Goal: Task Accomplishment & Management: Manage account settings

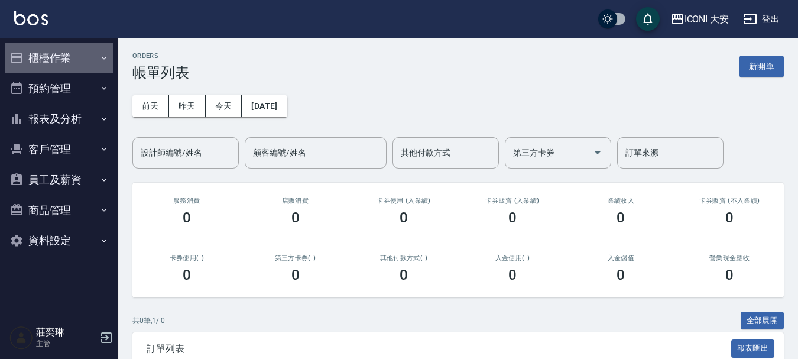
click at [51, 53] on button "櫃檯作業" at bounding box center [59, 58] width 109 height 31
click at [51, 60] on button "櫃檯作業" at bounding box center [59, 58] width 109 height 31
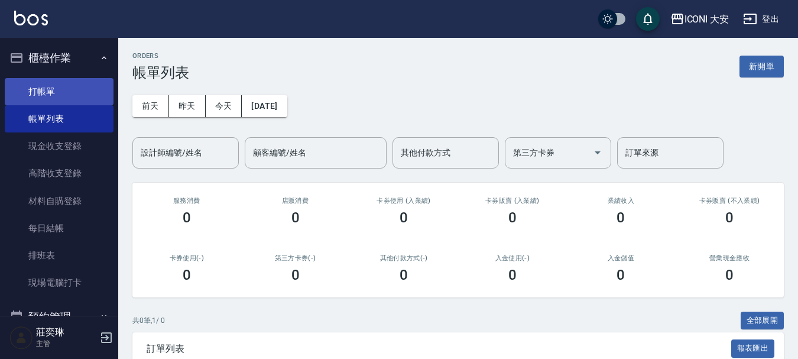
click at [61, 88] on link "打帳單" at bounding box center [59, 91] width 109 height 27
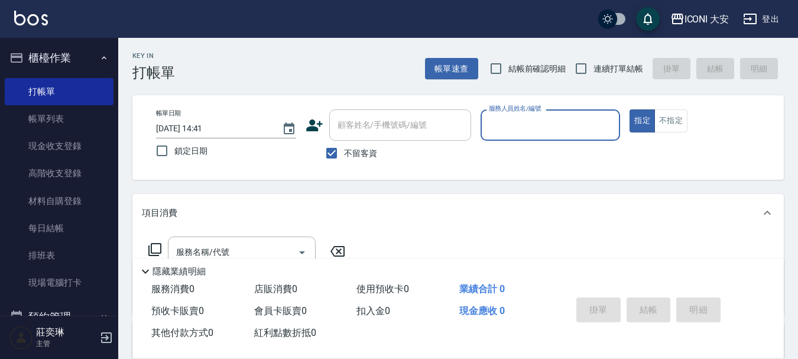
drag, startPoint x: 333, startPoint y: 158, endPoint x: 349, endPoint y: 144, distance: 20.5
click at [335, 155] on input "不留客資" at bounding box center [331, 153] width 25 height 25
checkbox input "false"
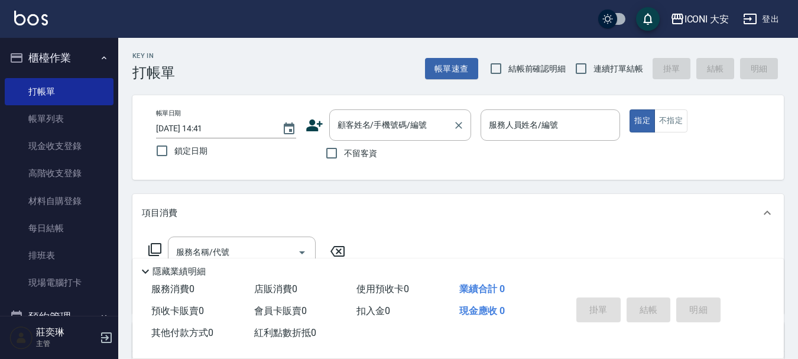
click at [356, 129] on div "顧客姓名/手機號碼/編號 顧客姓名/手機號碼/編號" at bounding box center [400, 124] width 142 height 31
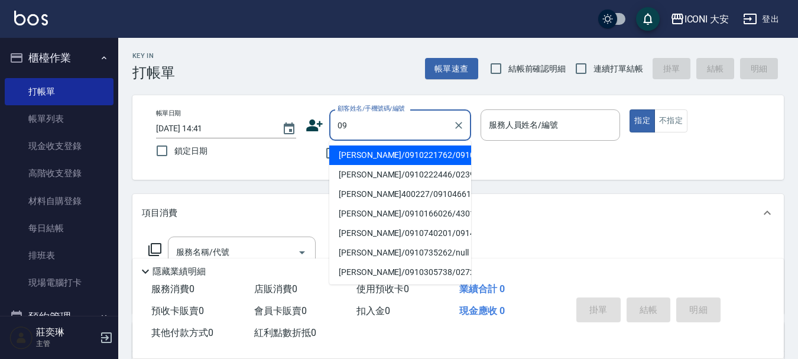
type input "0"
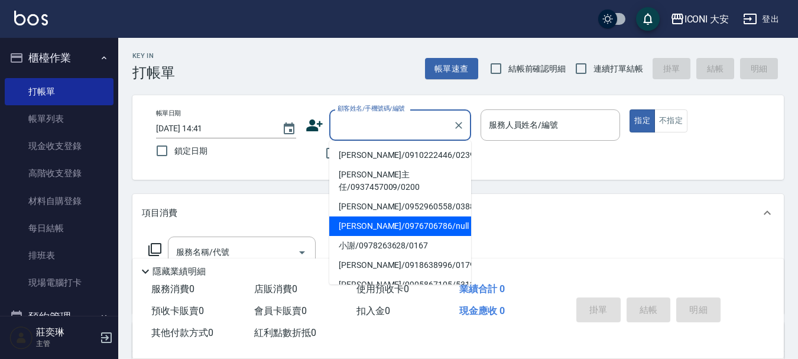
scroll to position [236, 0]
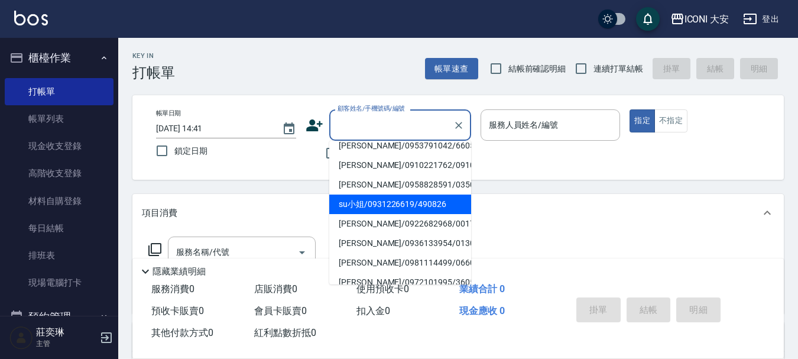
click at [372, 195] on li "su小姐/0931226619/490826" at bounding box center [400, 205] width 142 height 20
type input "su小姐/0931226619/490826"
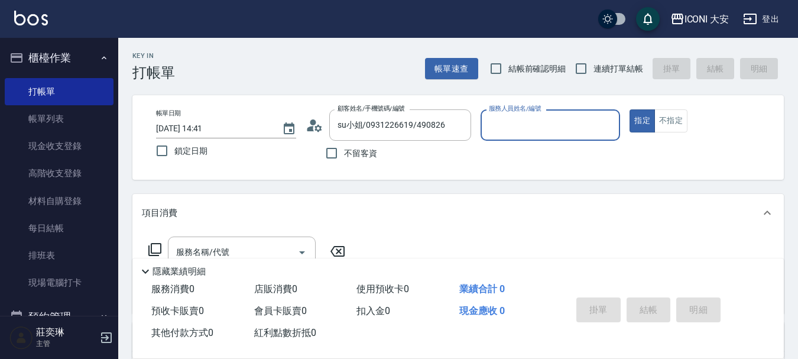
type input "Happy-9"
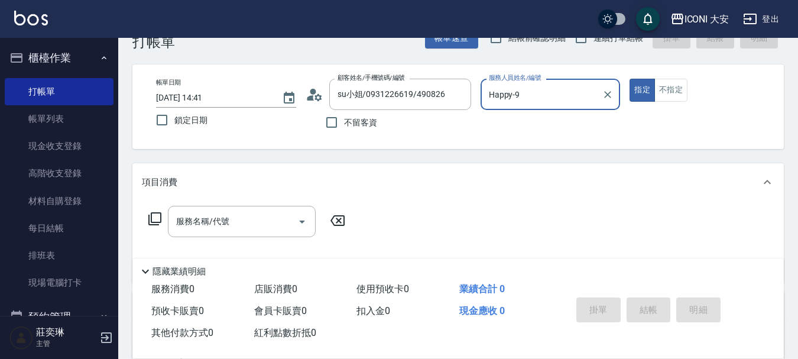
scroll to position [118, 0]
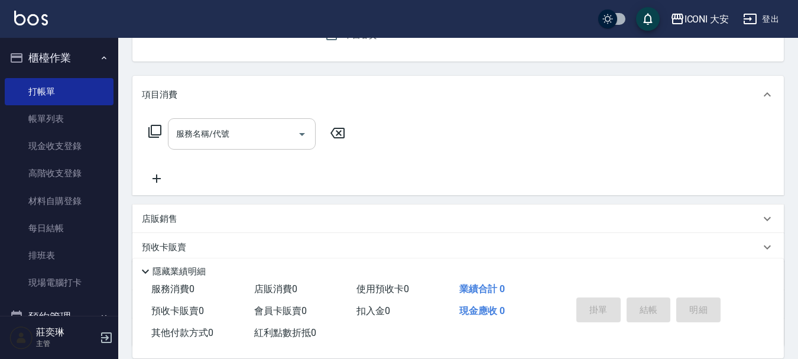
click at [215, 137] on div "服務名稱/代號 服務名稱/代號" at bounding box center [242, 133] width 148 height 31
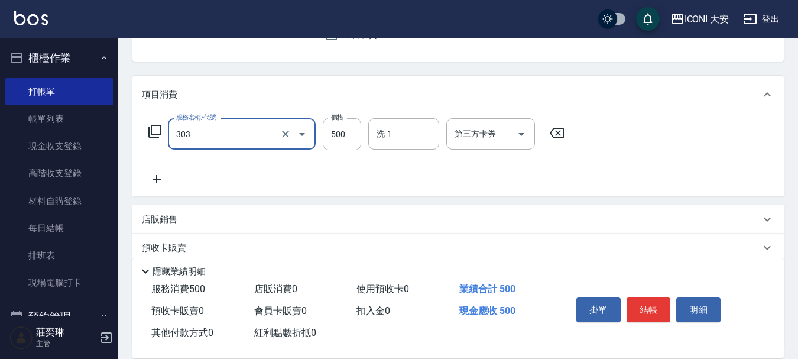
type input "洗+剪優惠(303)"
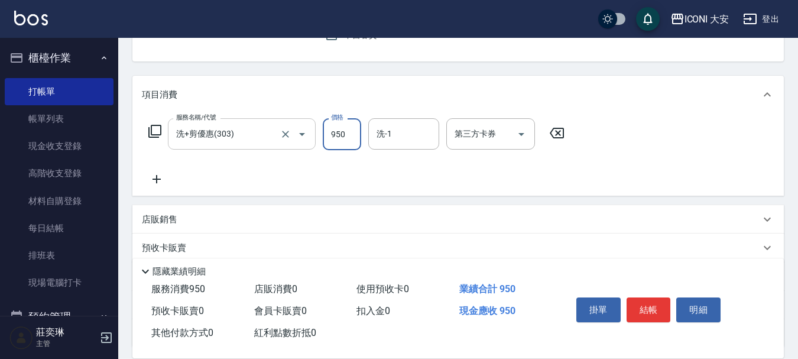
type input "950"
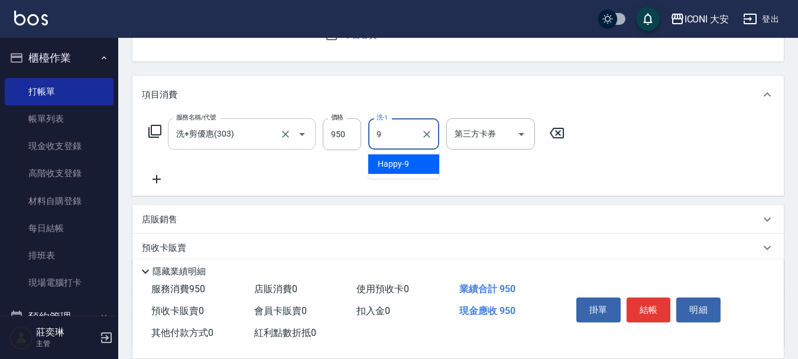
type input "Happy-9"
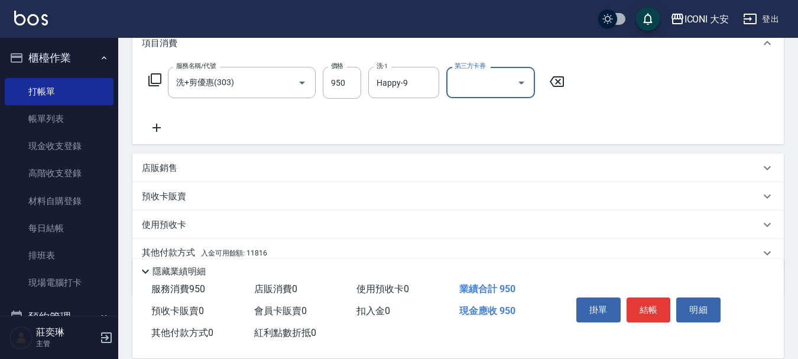
scroll to position [220, 0]
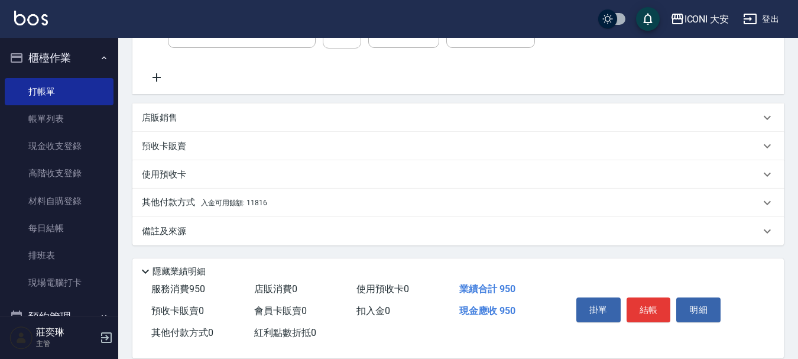
click at [255, 202] on span "入金可用餘額: 11816" at bounding box center [234, 203] width 66 height 8
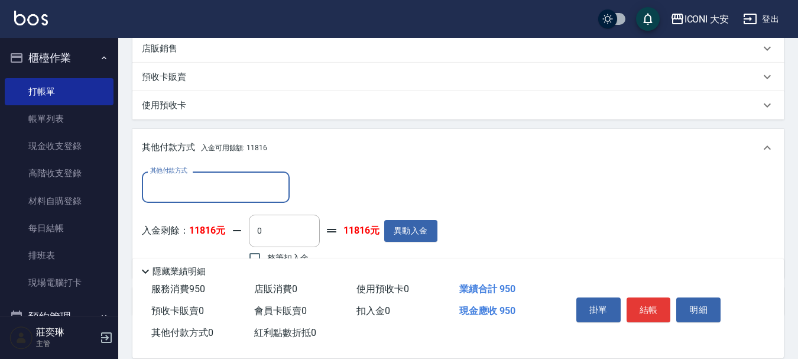
scroll to position [359, 0]
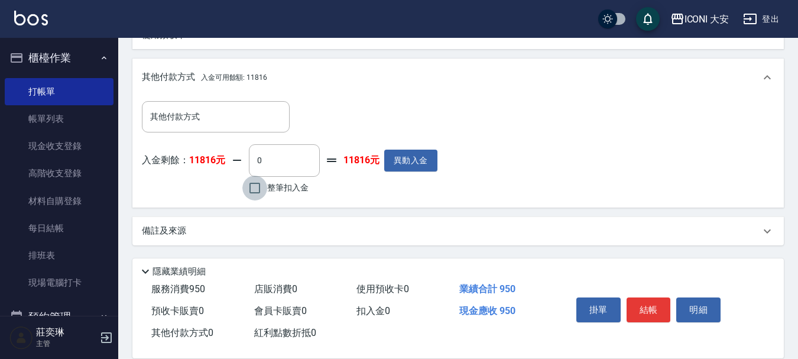
click at [255, 199] on input "整筆扣入金" at bounding box center [254, 188] width 25 height 25
checkbox input "true"
type input "950"
click at [646, 306] on button "結帳" at bounding box center [649, 309] width 44 height 25
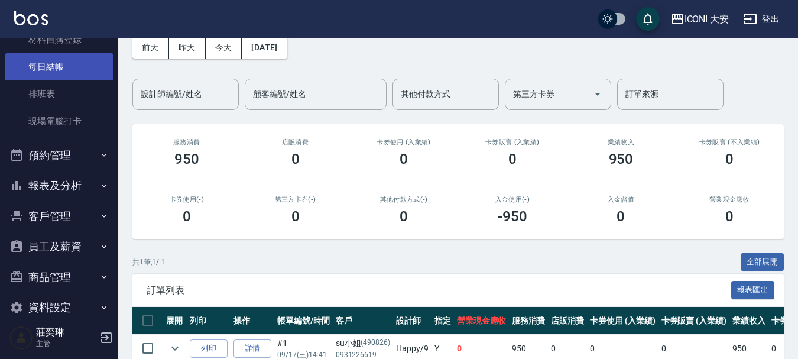
scroll to position [183, 0]
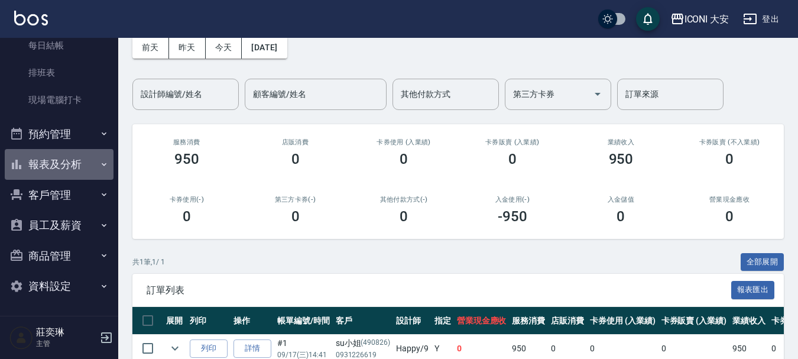
click at [99, 166] on icon "button" at bounding box center [103, 164] width 9 height 9
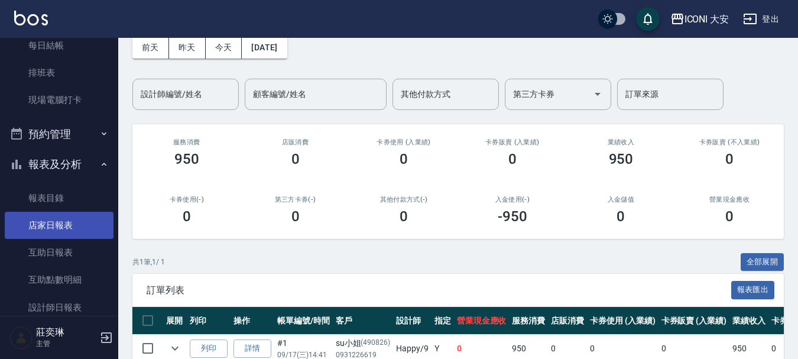
click at [67, 229] on link "店家日報表" at bounding box center [59, 225] width 109 height 27
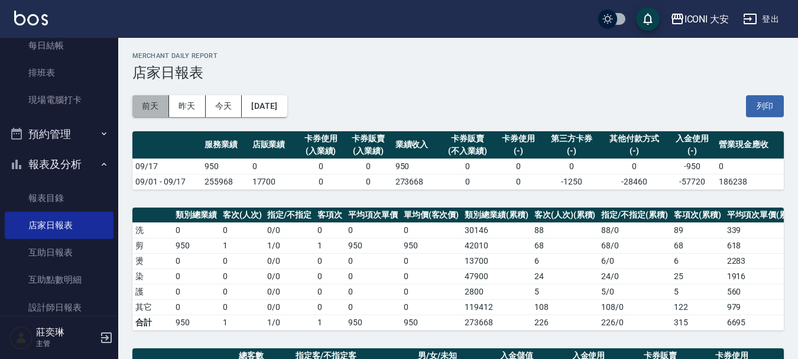
click at [147, 109] on button "前天" at bounding box center [150, 106] width 37 height 22
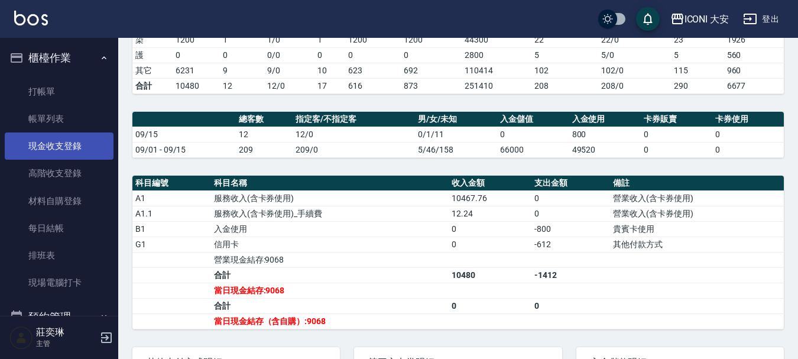
click at [55, 145] on link "現金收支登錄" at bounding box center [59, 145] width 109 height 27
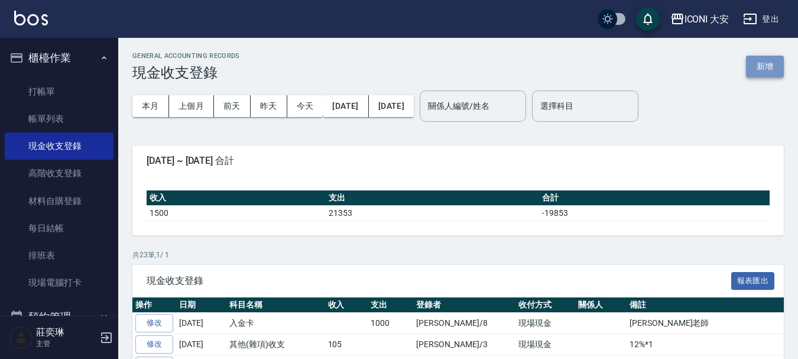
click at [768, 63] on button "新增" at bounding box center [765, 67] width 38 height 22
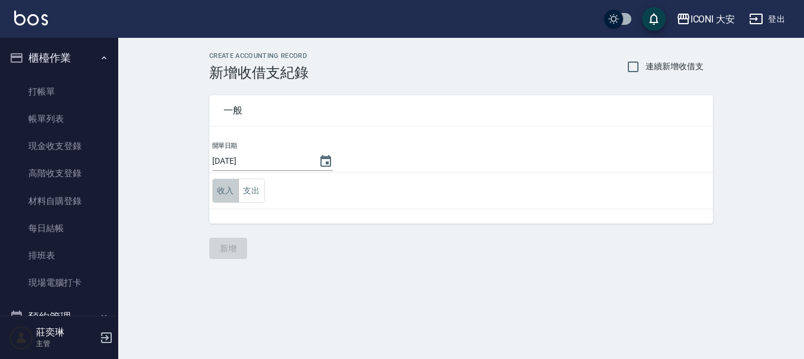
click at [226, 197] on button "收入" at bounding box center [225, 191] width 27 height 24
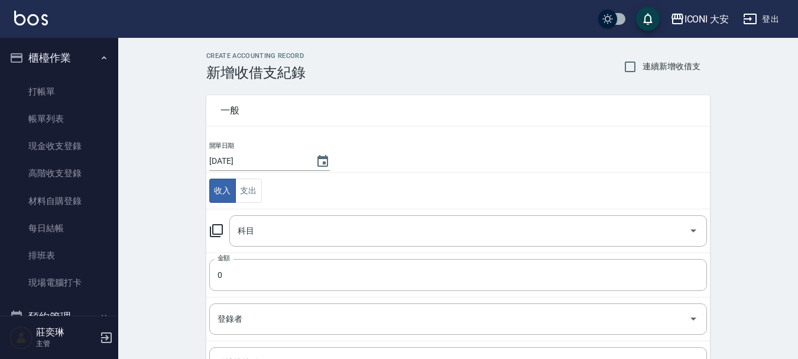
click at [216, 232] on icon at bounding box center [216, 230] width 14 height 14
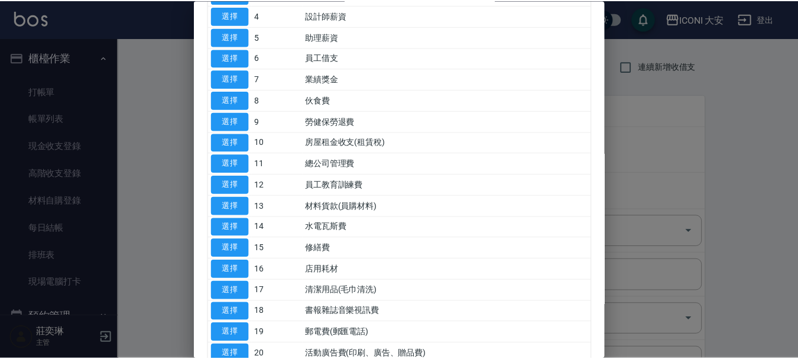
scroll to position [236, 0]
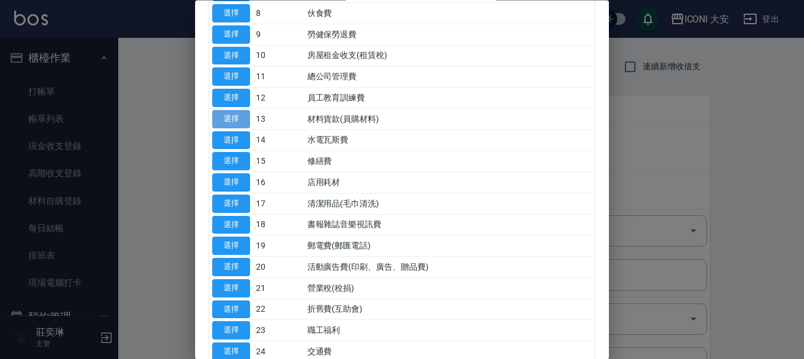
click at [238, 114] on button "選擇" at bounding box center [231, 119] width 38 height 18
type input "13 材料貨款(員購材料)"
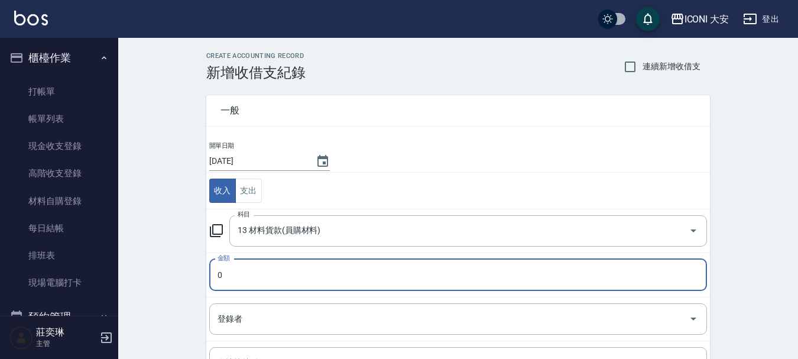
click at [237, 275] on input "0" at bounding box center [458, 275] width 498 height 32
type input "1050"
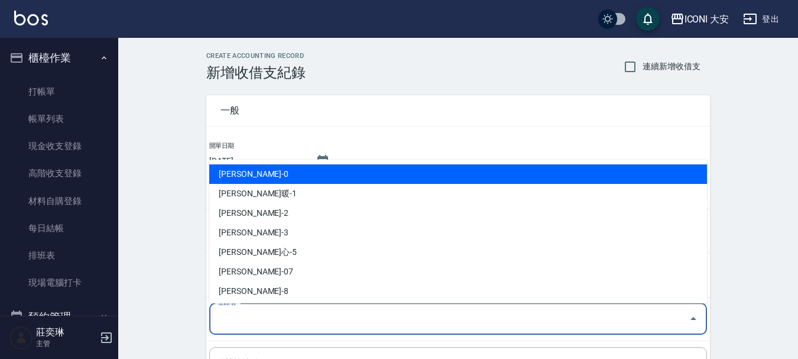
click at [271, 322] on input "登錄者" at bounding box center [449, 319] width 469 height 21
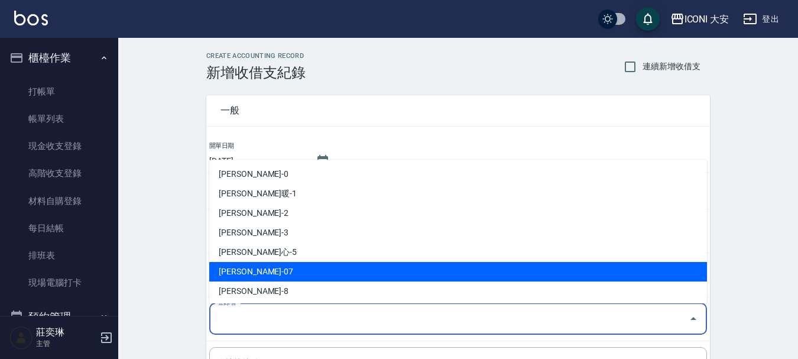
scroll to position [22, 0]
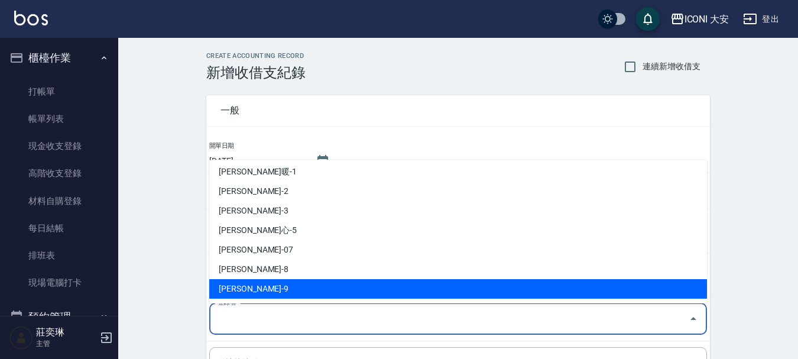
click at [258, 284] on li "[PERSON_NAME]-9" at bounding box center [458, 289] width 498 height 20
type input "[PERSON_NAME]-9"
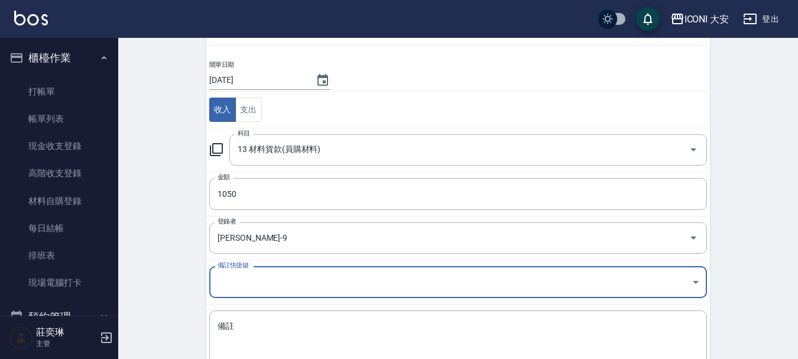
scroll to position [163, 0]
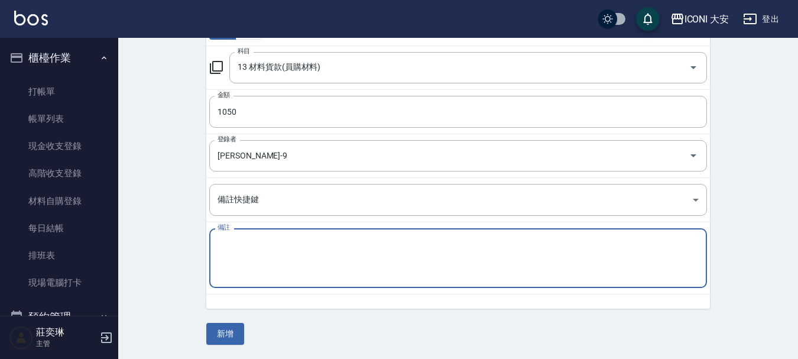
click at [260, 268] on textarea "備註" at bounding box center [458, 258] width 481 height 40
type textarea "aicola2送1-600 光纖護450"
click at [221, 333] on button "新增" at bounding box center [225, 334] width 38 height 22
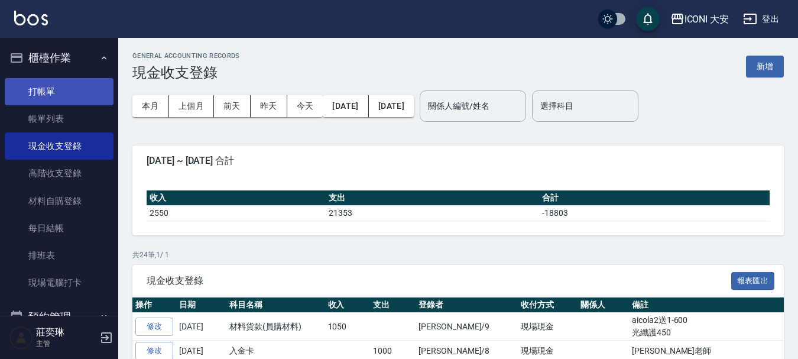
click at [69, 83] on link "打帳單" at bounding box center [59, 91] width 109 height 27
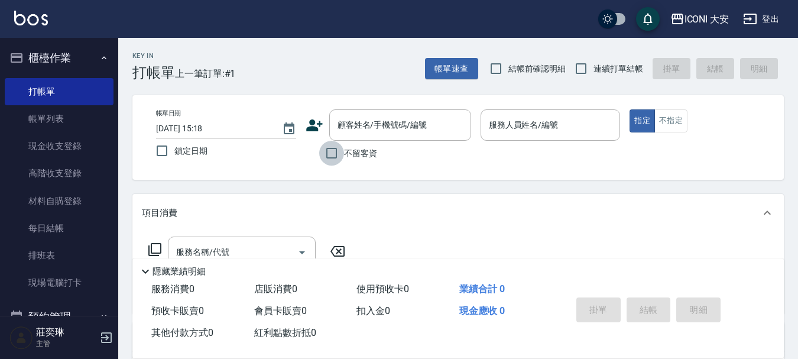
click at [329, 153] on input "不留客資" at bounding box center [331, 153] width 25 height 25
checkbox input "true"
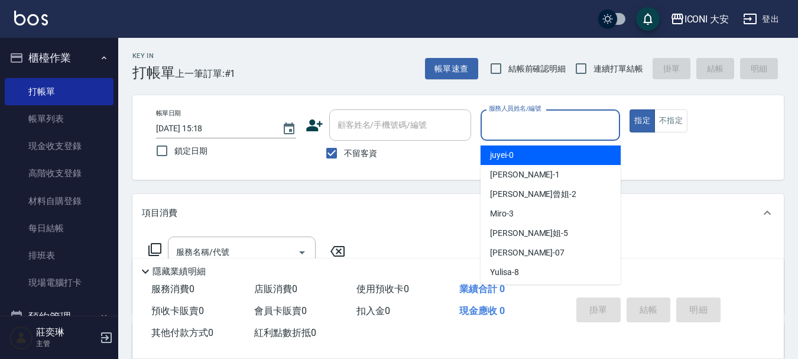
click at [526, 120] on input "服務人員姓名/編號" at bounding box center [550, 125] width 129 height 21
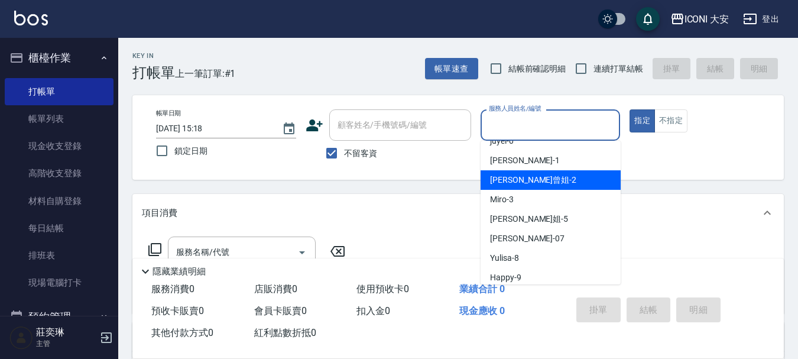
scroll to position [22, 0]
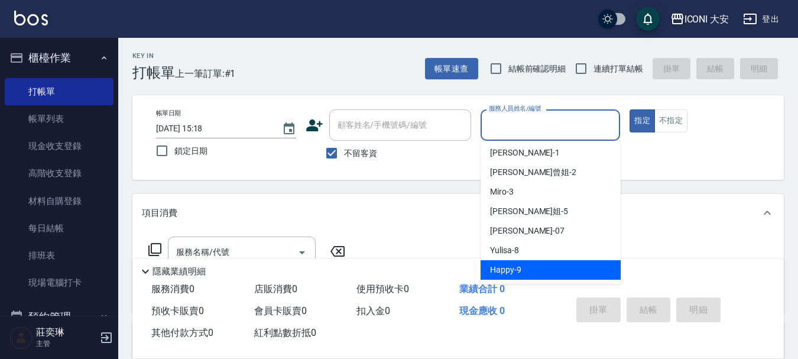
click at [531, 273] on div "Happy -9" at bounding box center [551, 270] width 140 height 20
type input "Happy-9"
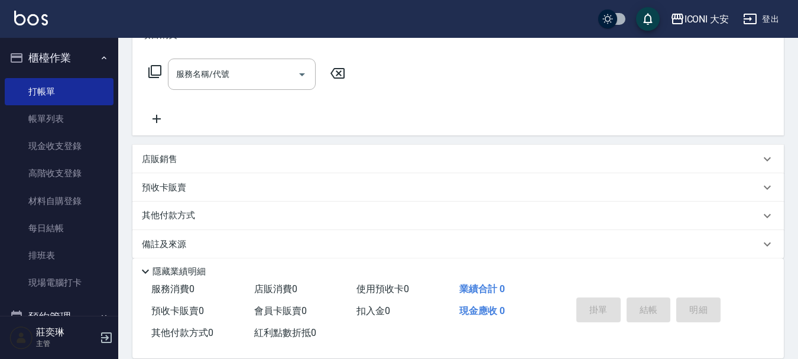
scroll to position [191, 0]
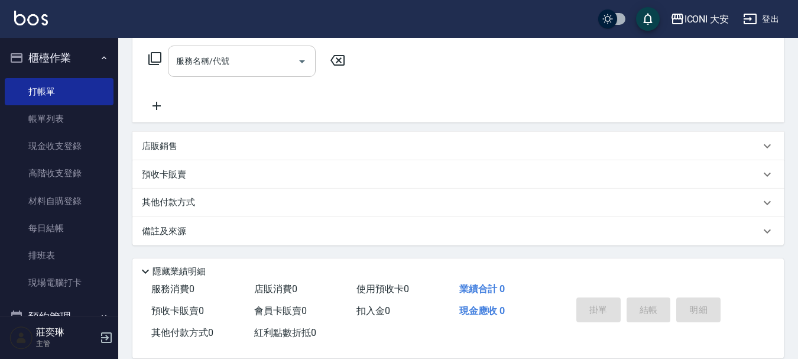
click at [225, 64] on div "服務名稱/代號 服務名稱/代號" at bounding box center [242, 61] width 148 height 31
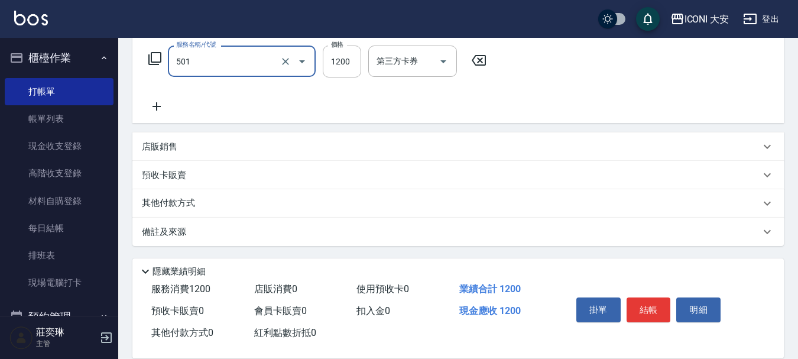
type input "染髮(501)"
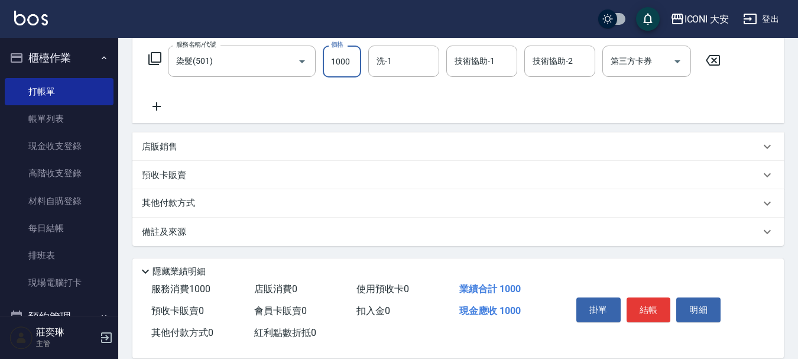
type input "1000"
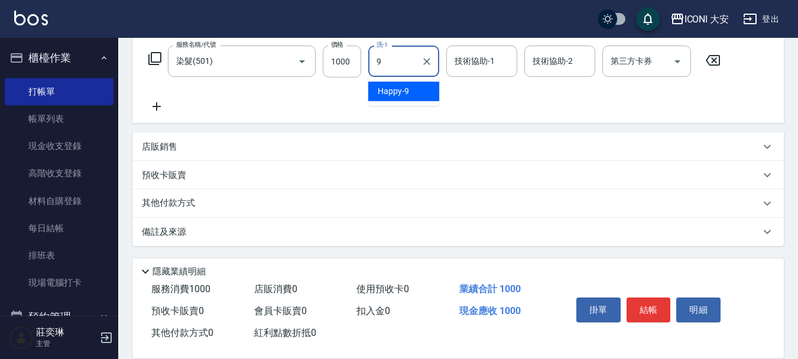
type input "Happy-9"
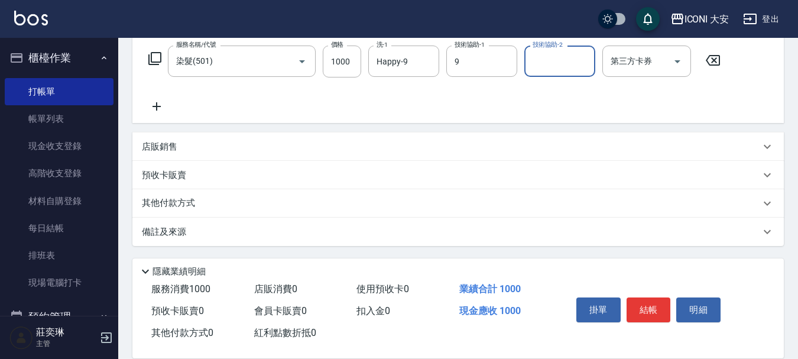
type input "Happy-9"
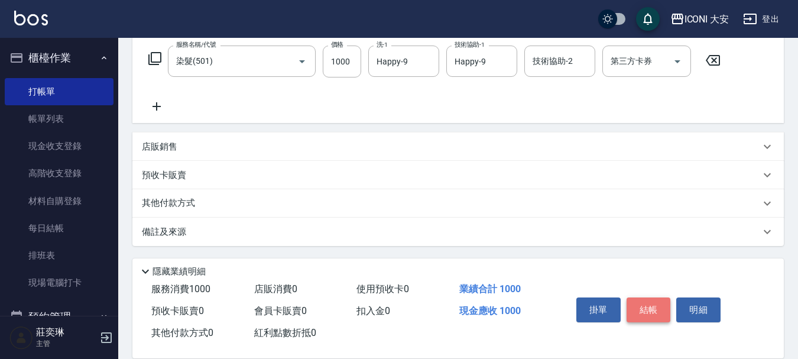
click at [637, 307] on button "結帳" at bounding box center [649, 309] width 44 height 25
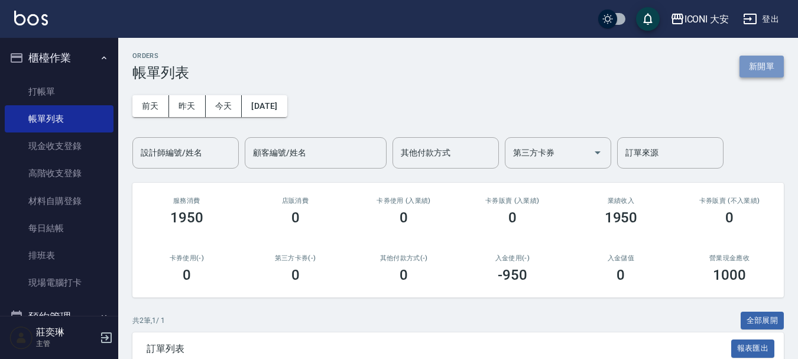
click at [743, 66] on button "新開單" at bounding box center [762, 67] width 44 height 22
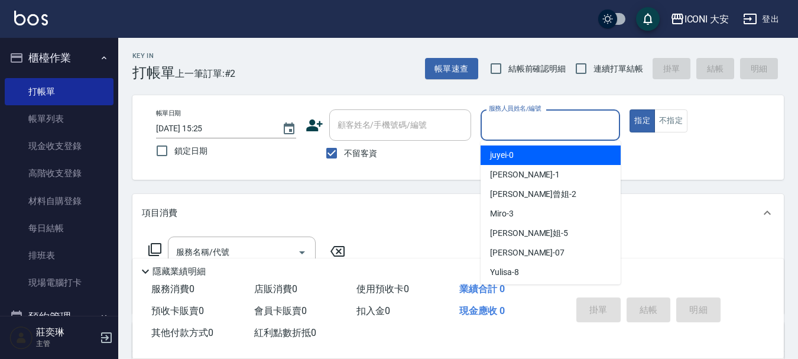
click at [585, 131] on input "服務人員姓名/編號" at bounding box center [550, 125] width 129 height 21
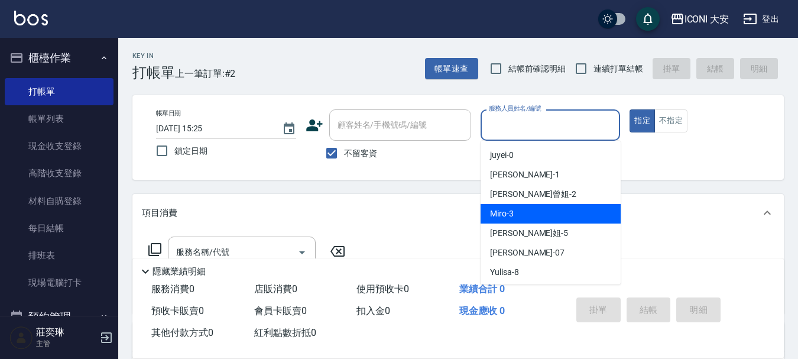
click at [546, 210] on div "Miro -3" at bounding box center [551, 214] width 140 height 20
type input "Miro-3"
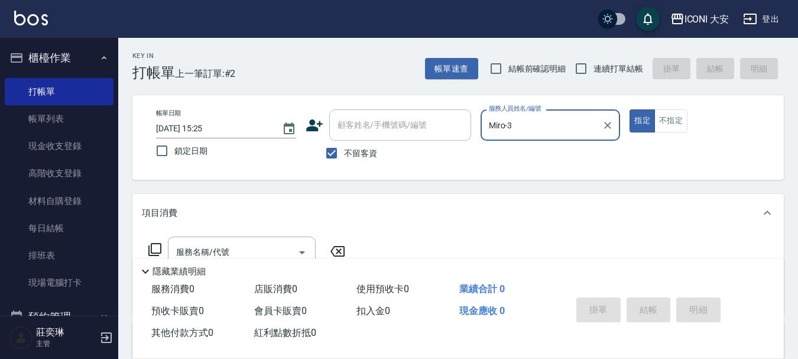
scroll to position [59, 0]
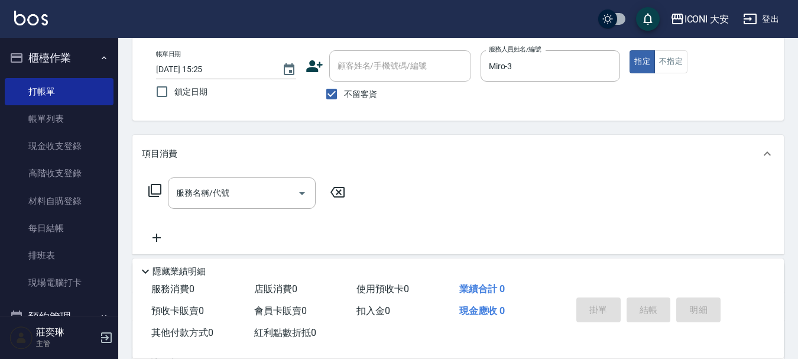
click at [142, 190] on div "服務名稱/代號 服務名稱/代號" at bounding box center [247, 192] width 210 height 31
click at [152, 190] on icon at bounding box center [154, 190] width 13 height 13
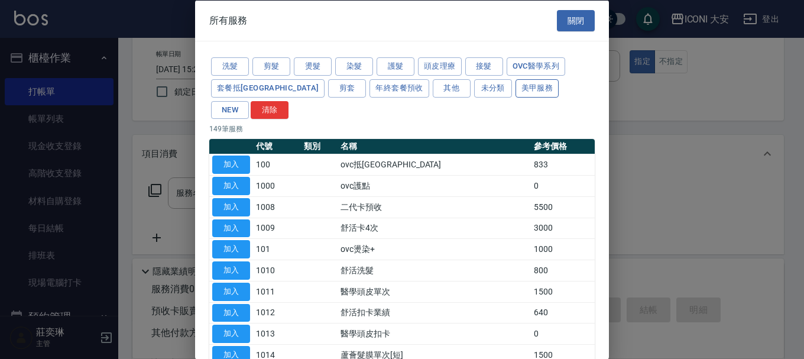
click at [249, 101] on button "NEW" at bounding box center [230, 110] width 38 height 18
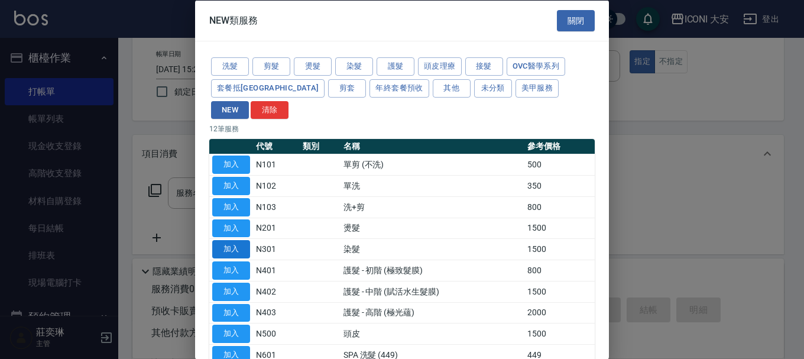
click at [237, 240] on button "加入" at bounding box center [231, 249] width 38 height 18
type input "染髮(N301)"
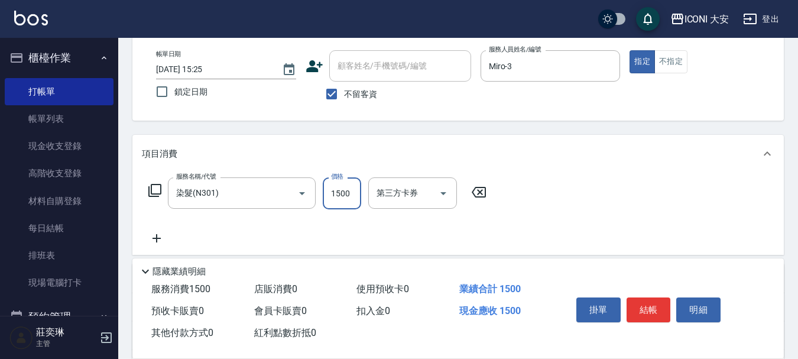
click at [336, 197] on input "1500" at bounding box center [342, 193] width 38 height 32
type input "1299"
click at [647, 299] on button "結帳" at bounding box center [649, 309] width 44 height 25
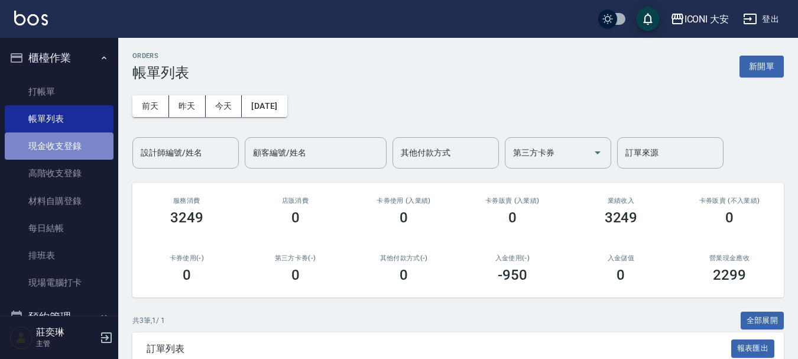
click at [67, 154] on link "現金收支登錄" at bounding box center [59, 145] width 109 height 27
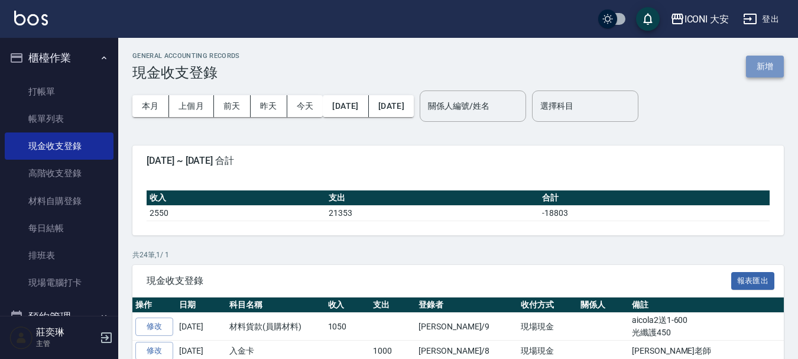
click at [762, 68] on button "新增" at bounding box center [765, 67] width 38 height 22
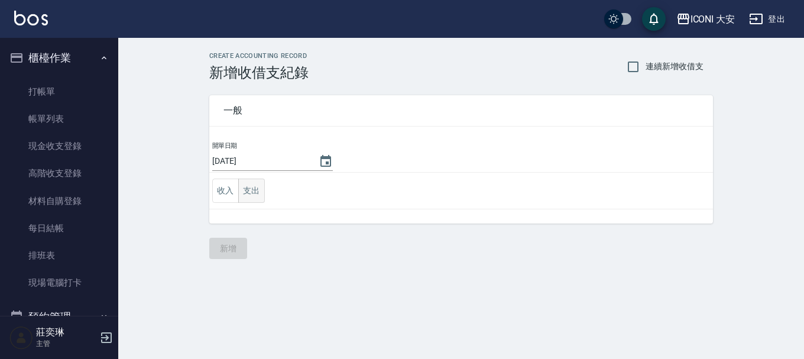
click at [245, 190] on button "支出" at bounding box center [251, 191] width 27 height 24
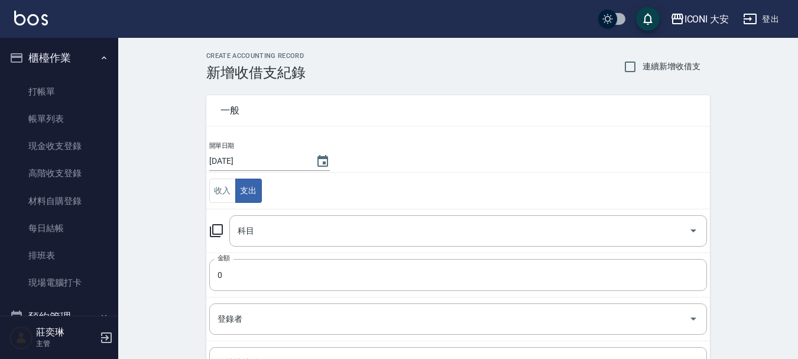
click at [218, 229] on icon at bounding box center [216, 230] width 14 height 14
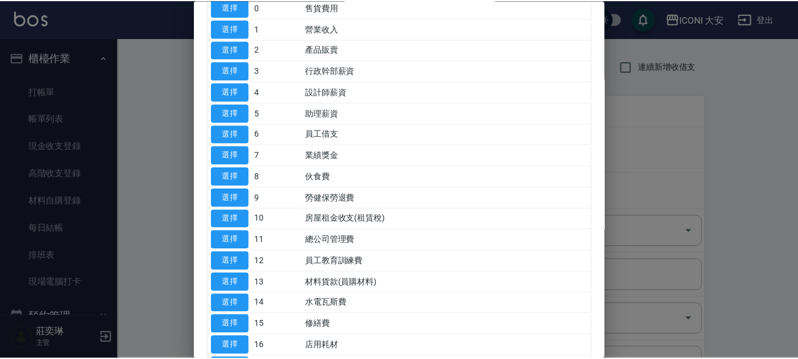
scroll to position [296, 0]
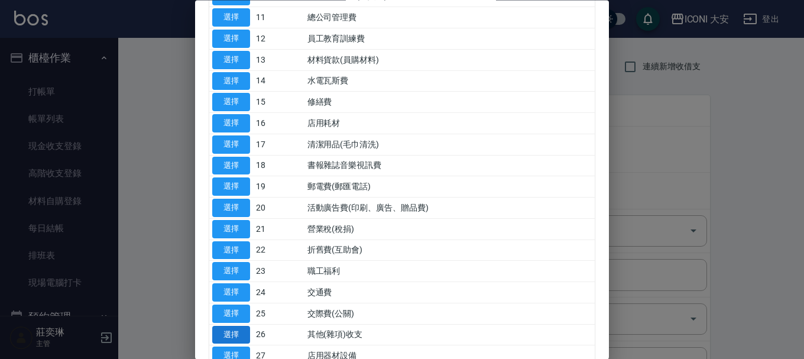
click at [233, 333] on button "選擇" at bounding box center [231, 335] width 38 height 18
type input "26 其他(雜項)收支"
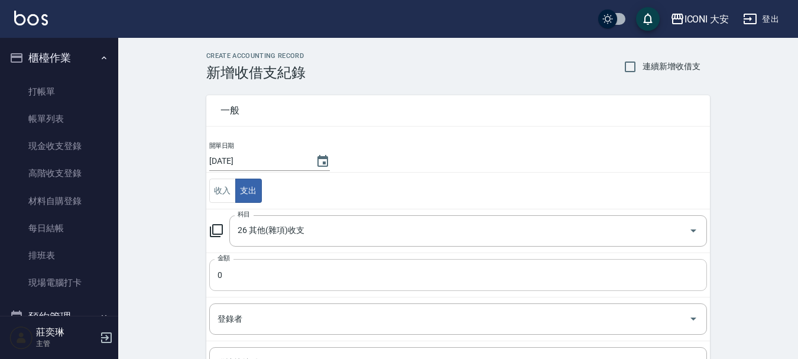
click at [256, 280] on input "0" at bounding box center [458, 275] width 498 height 32
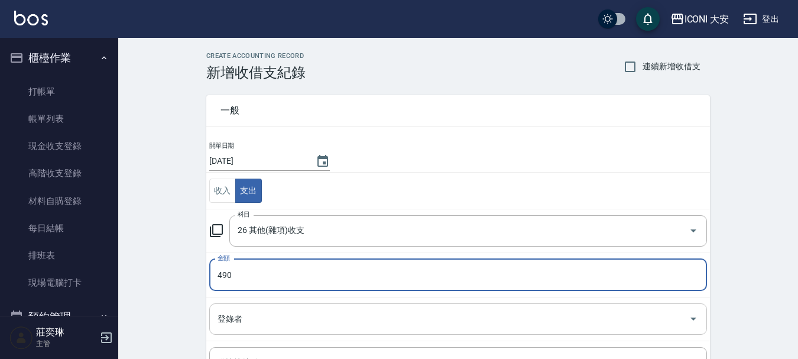
type input "490"
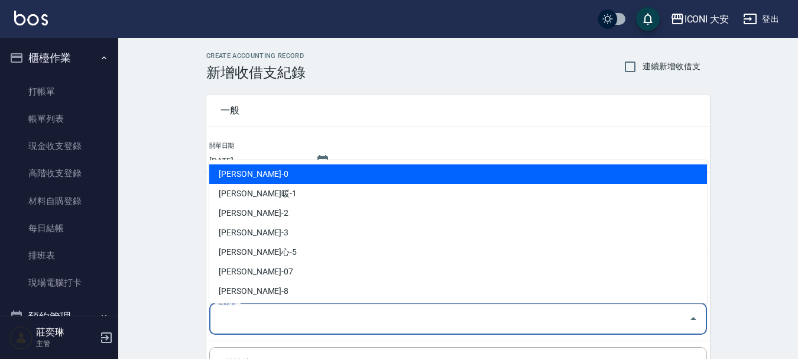
click at [255, 325] on input "登錄者" at bounding box center [449, 319] width 469 height 21
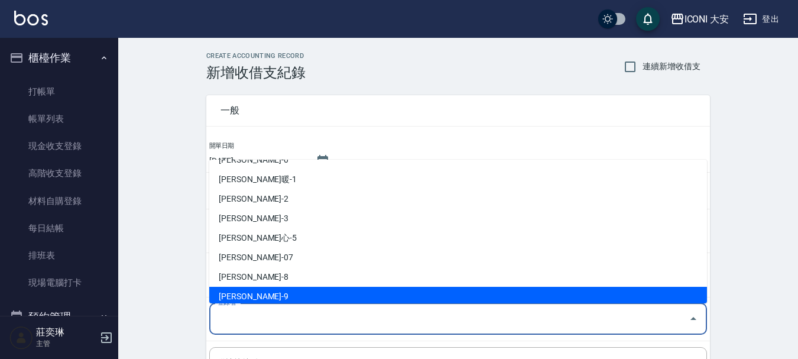
scroll to position [22, 0]
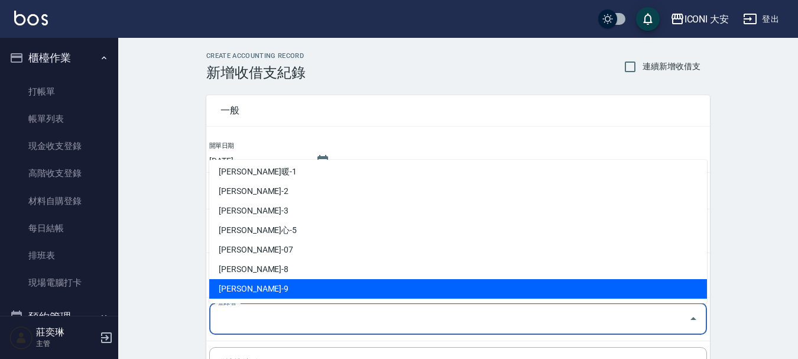
click at [268, 285] on li "[PERSON_NAME]-9" at bounding box center [458, 289] width 498 height 20
type input "[PERSON_NAME]-9"
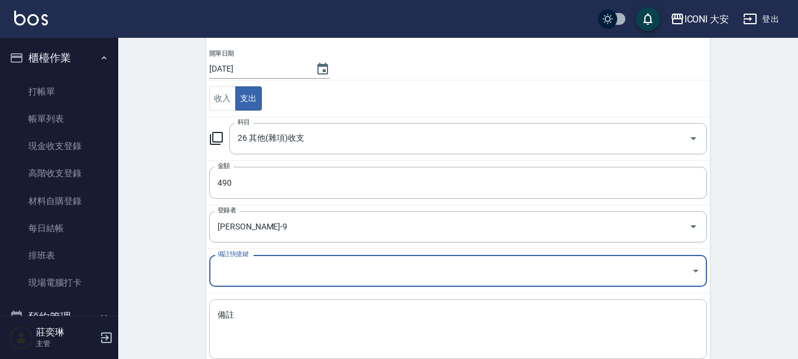
scroll to position [163, 0]
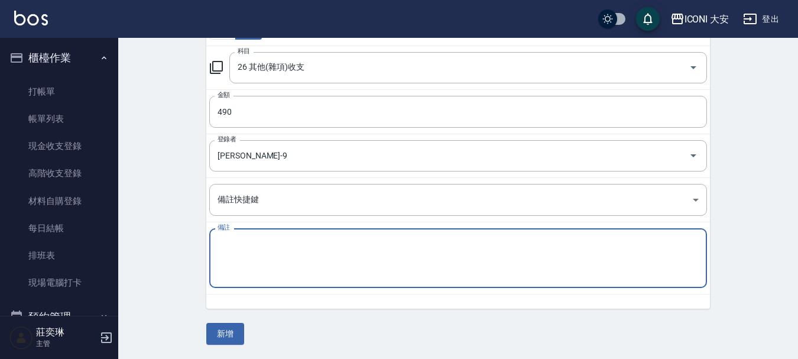
click at [281, 268] on textarea "備註" at bounding box center [458, 258] width 481 height 40
type textarea "地毯.便斗輕劑"
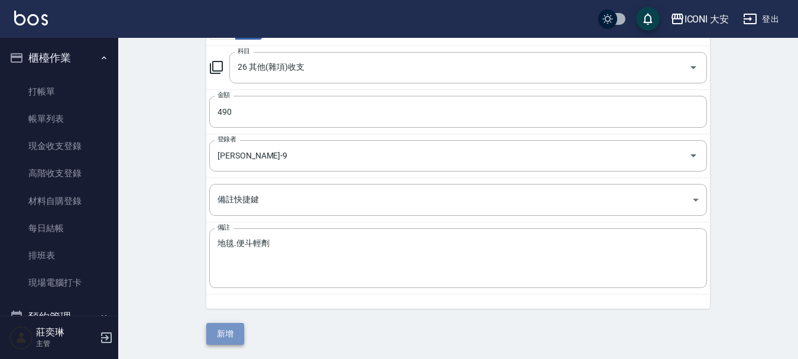
click at [227, 339] on button "新增" at bounding box center [225, 334] width 38 height 22
